Goal: Navigation & Orientation: Find specific page/section

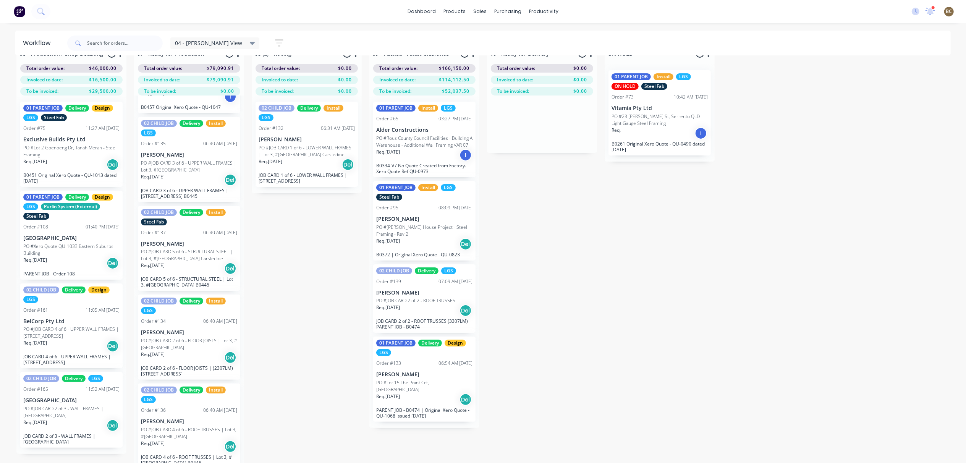
scroll to position [32, 0]
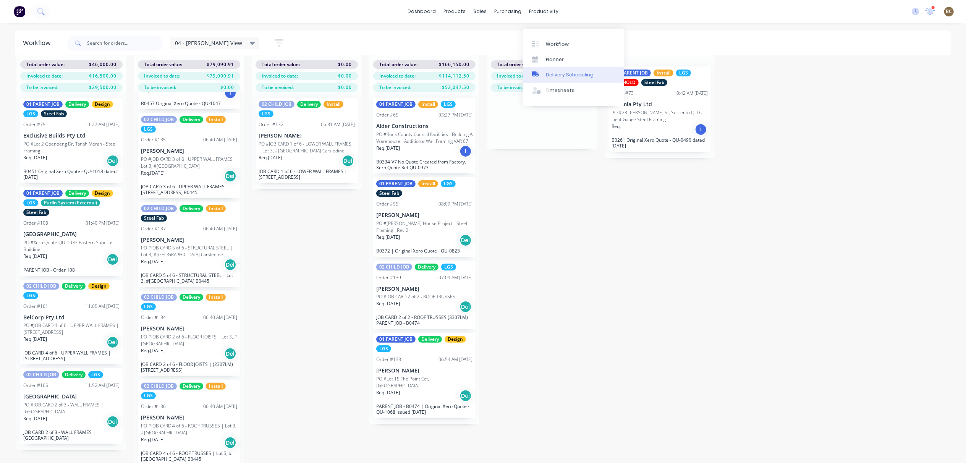
click at [552, 67] on link "Delivery Scheduling" at bounding box center [573, 74] width 101 height 15
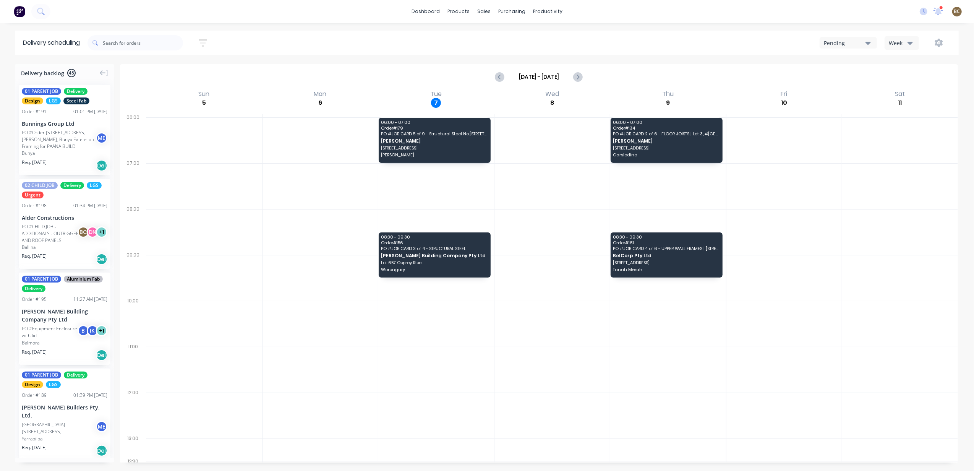
click at [558, 304] on div at bounding box center [552, 324] width 116 height 46
click at [601, 71] on div "[DATE] - [DATE]" at bounding box center [539, 77] width 836 height 24
click at [303, 363] on div at bounding box center [320, 370] width 116 height 46
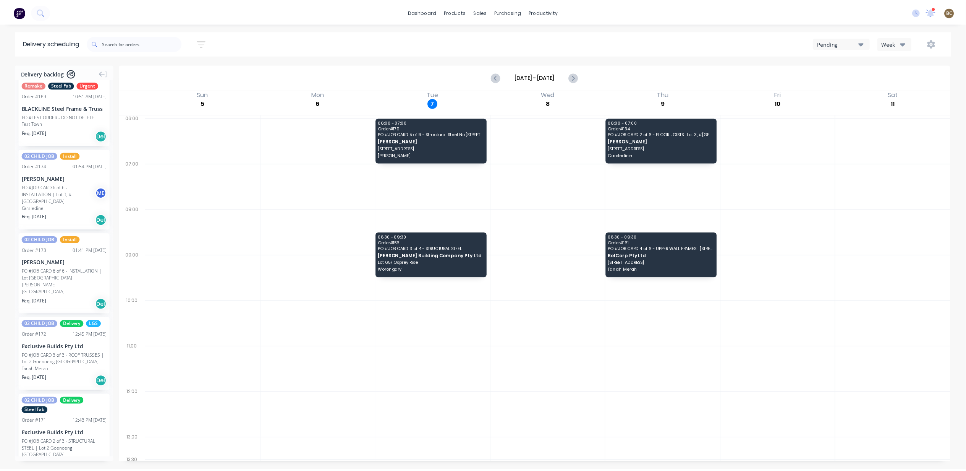
scroll to position [611, 0]
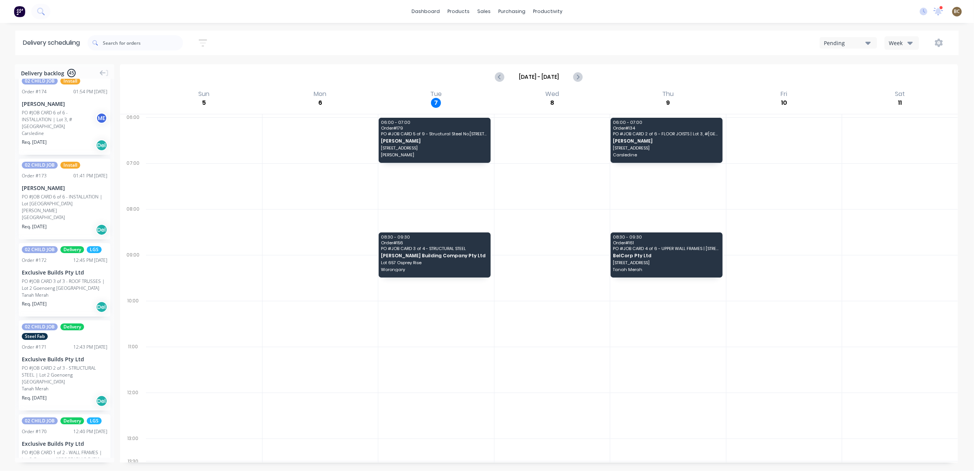
click at [941, 6] on div at bounding box center [941, 8] width 4 height 4
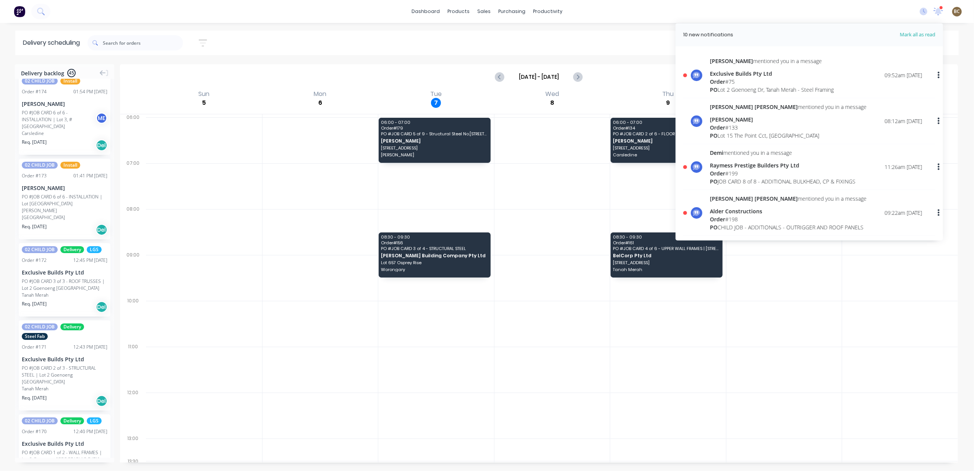
click at [937, 11] on icon at bounding box center [938, 11] width 7 height 6
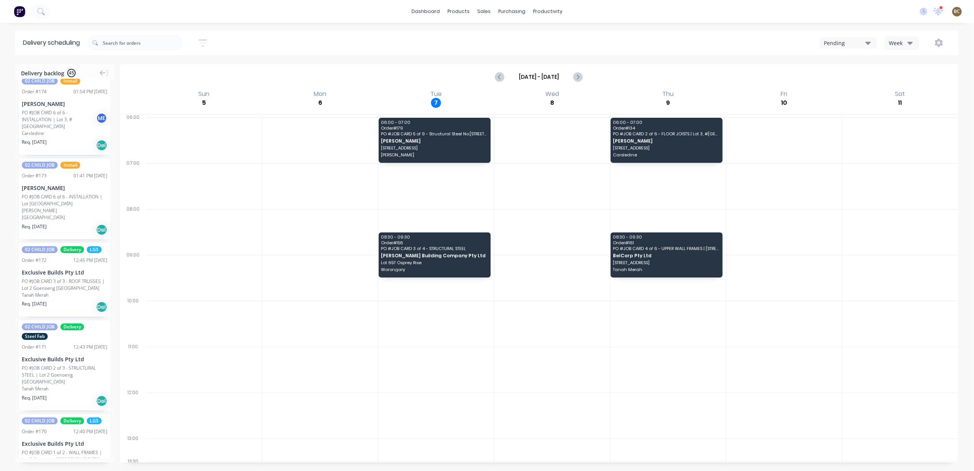
click at [937, 11] on icon at bounding box center [937, 10] width 7 height 7
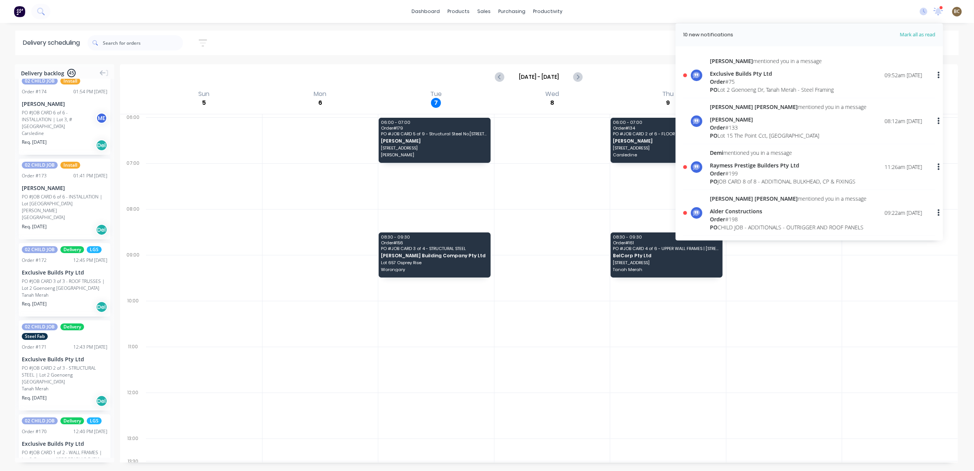
click at [784, 94] on div "[PERSON_NAME] mentioned you in a message Exclusive Builds Pty Ltd Order # 75 PO…" at bounding box center [809, 77] width 252 height 41
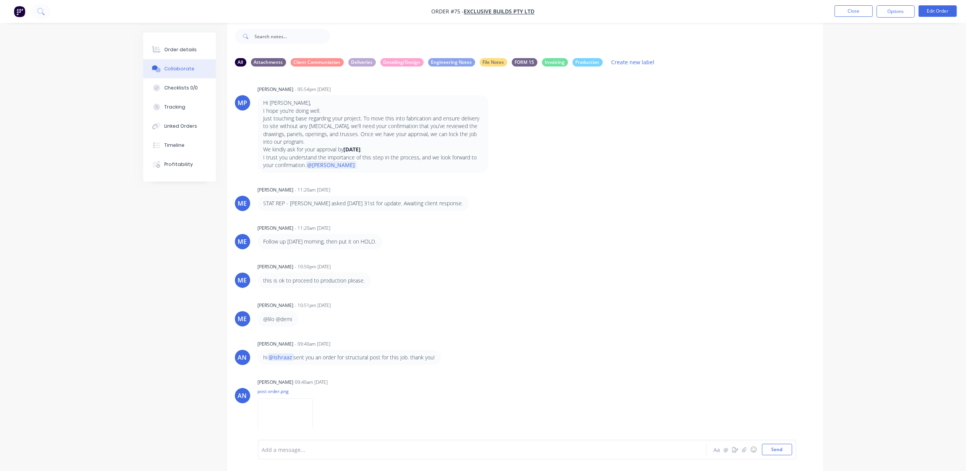
scroll to position [527, 0]
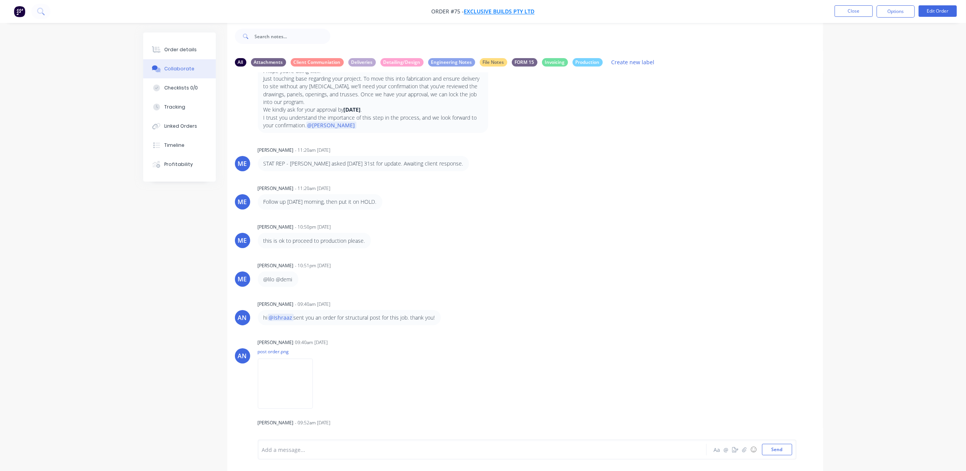
click at [489, 11] on span "Exclusive Builds Pty Ltd" at bounding box center [499, 11] width 71 height 7
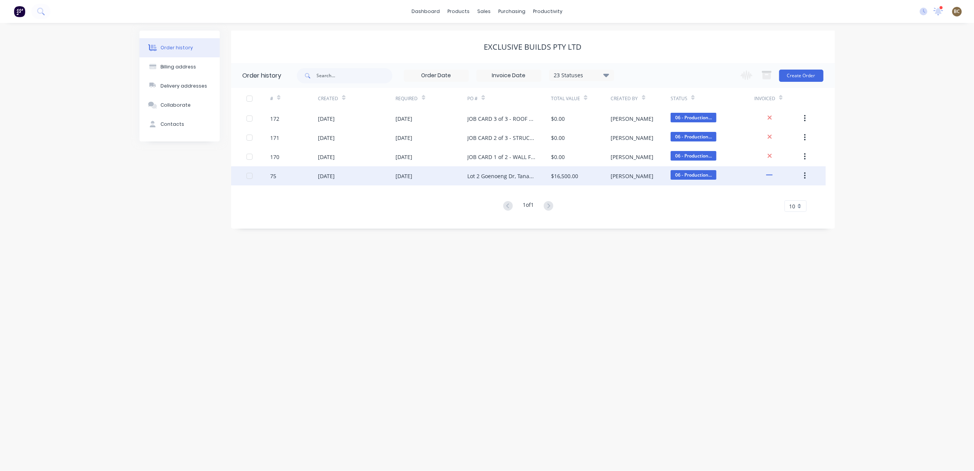
click at [381, 177] on div "[DATE]" at bounding box center [357, 175] width 78 height 19
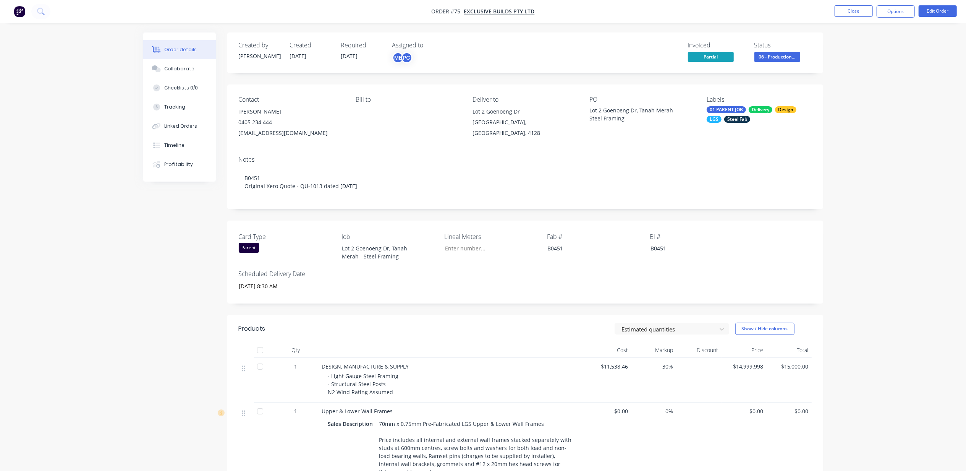
click at [138, 291] on div "Order details Collaborate Checklists 0/0 Tracking Linked Orders Timeline Profit…" at bounding box center [483, 450] width 695 height 837
